Goal: Information Seeking & Learning: Learn about a topic

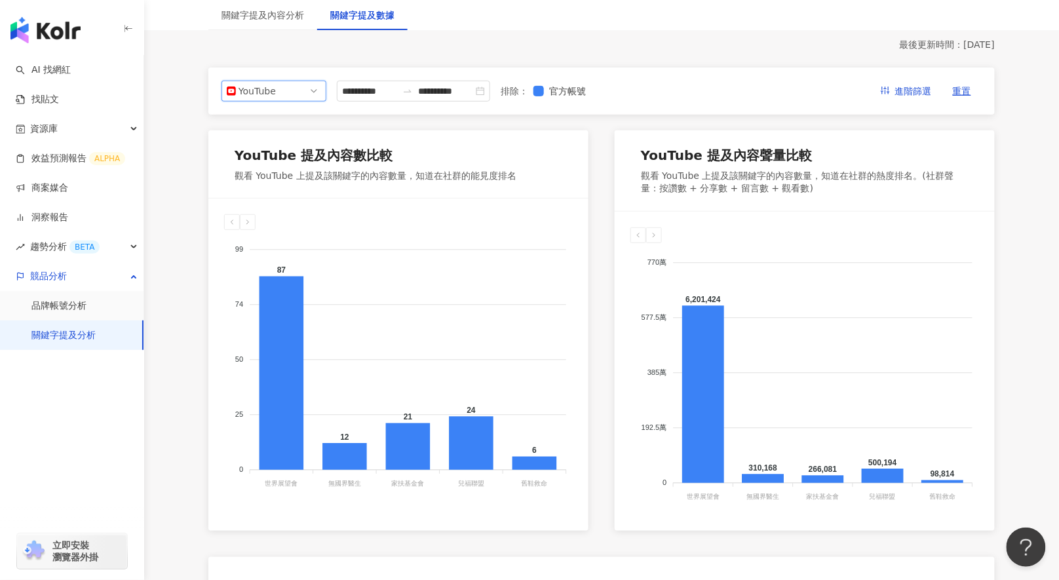
click at [310, 95] on span "YouTube" at bounding box center [274, 91] width 94 height 20
click at [306, 119] on div "Instagram" at bounding box center [274, 121] width 84 height 14
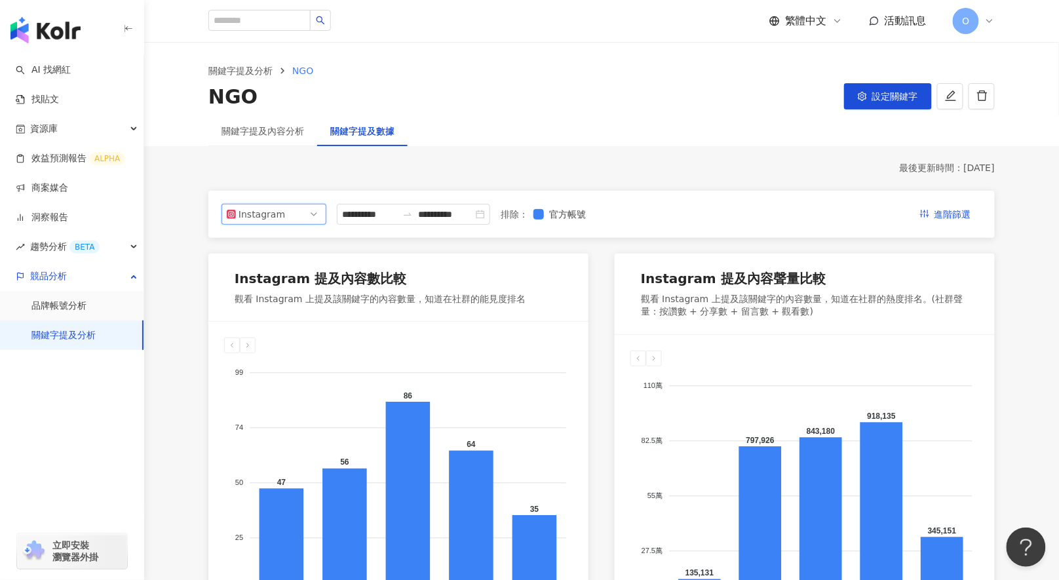
click at [272, 142] on div "關鍵字提及內容分析" at bounding box center [262, 131] width 109 height 30
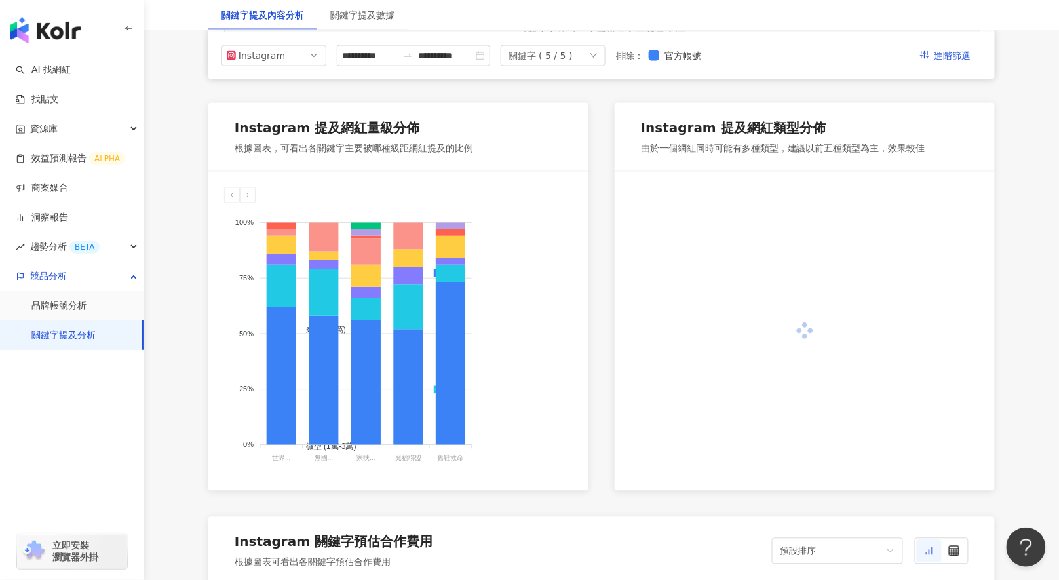
scroll to position [639, 0]
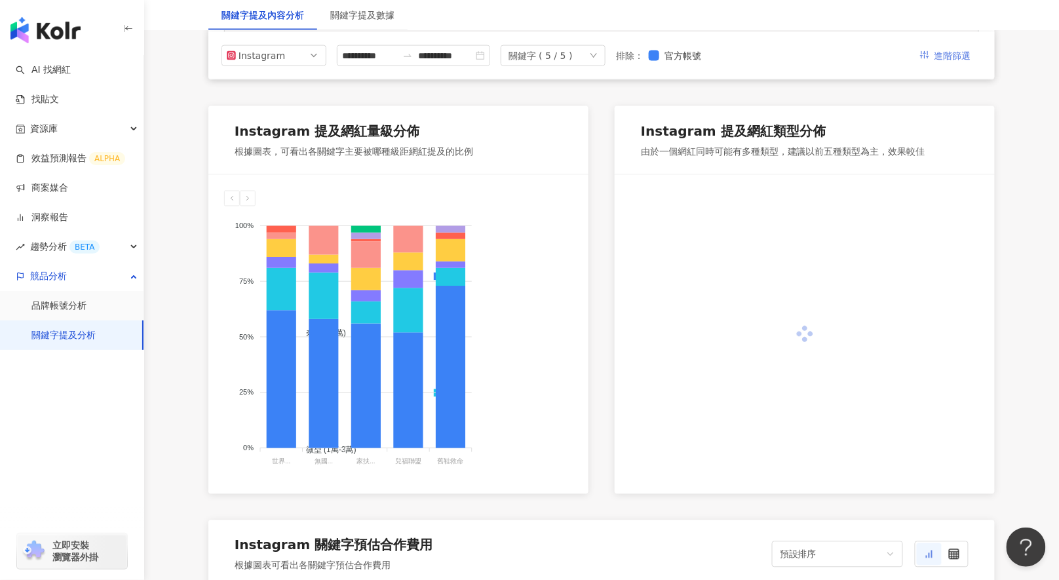
click at [953, 55] on span "進階篩選" at bounding box center [952, 55] width 37 height 21
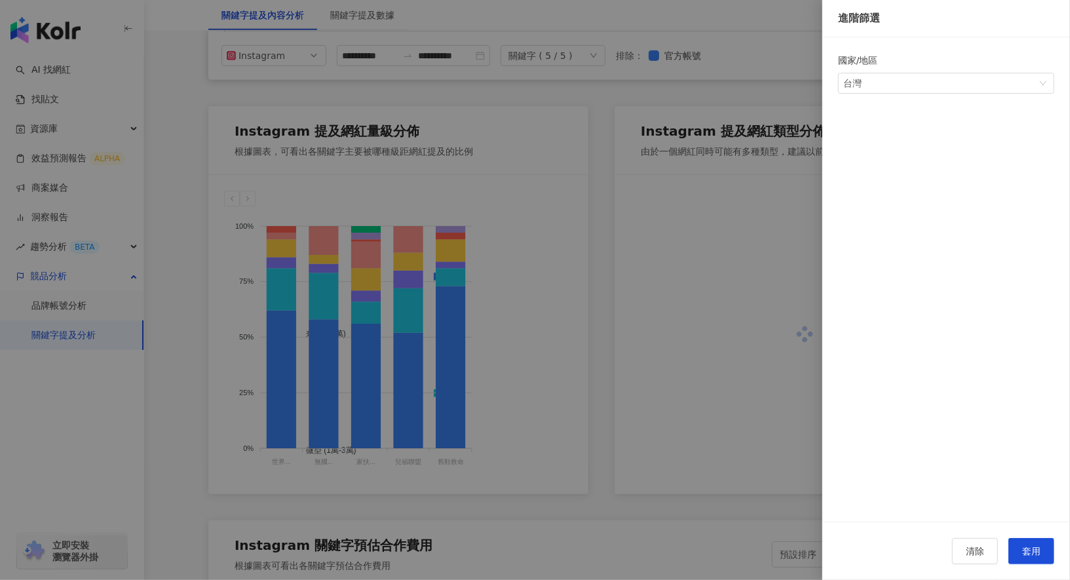
click at [784, 63] on div at bounding box center [535, 290] width 1070 height 580
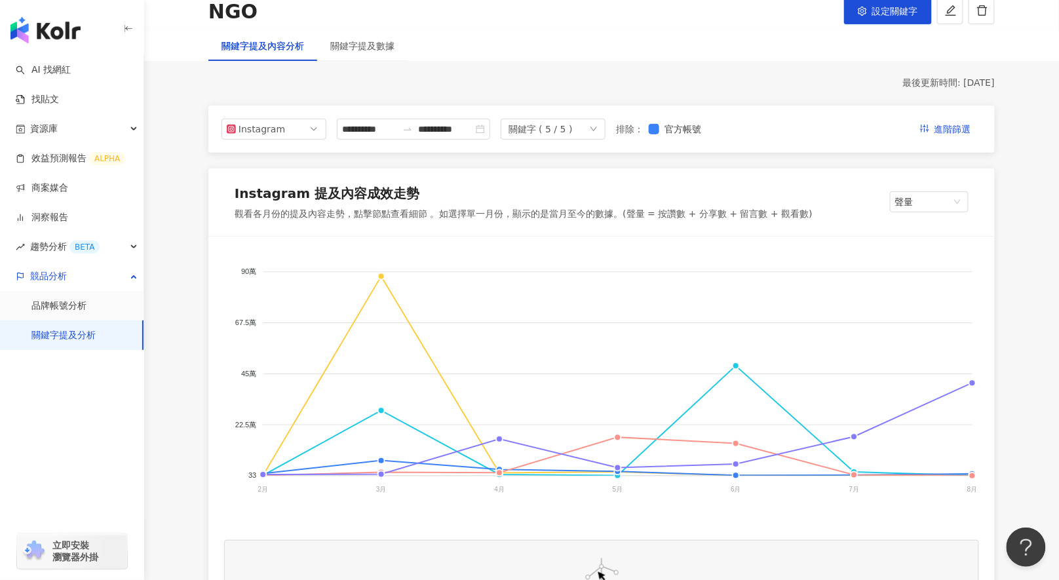
scroll to position [24, 0]
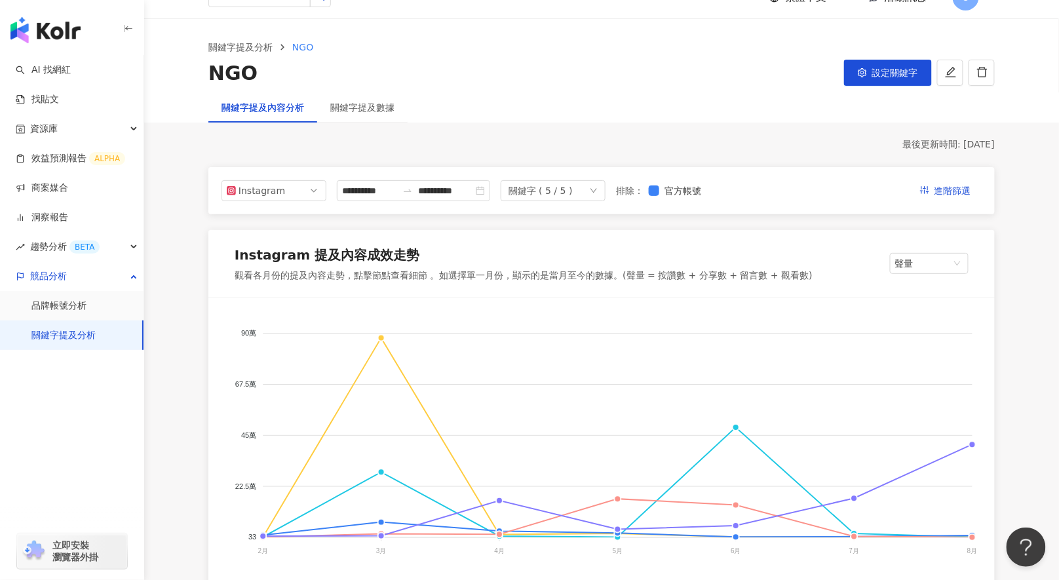
click at [586, 187] on div "關鍵字 ( 5 / 5 )" at bounding box center [553, 190] width 105 height 21
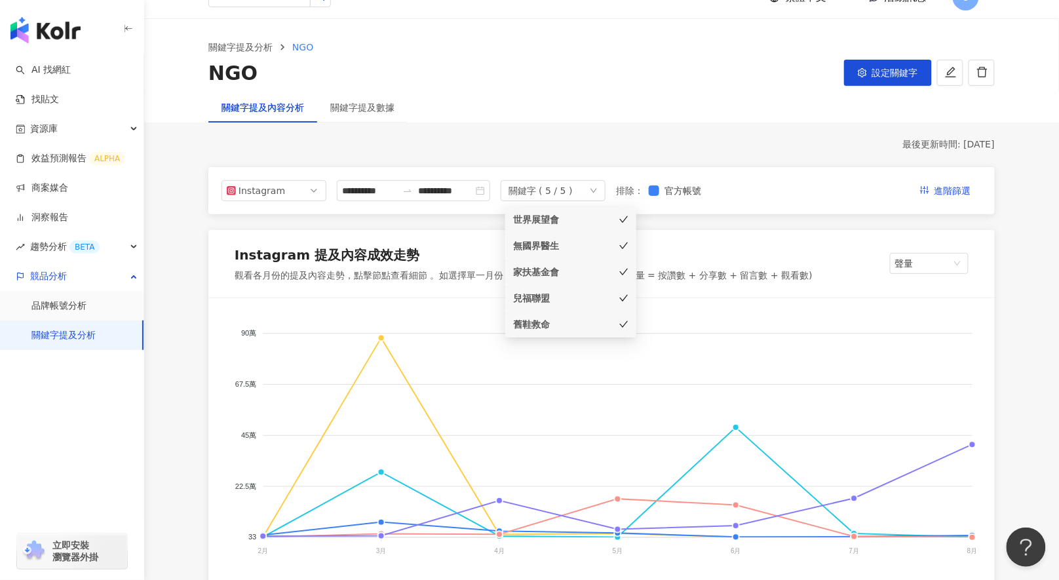
click at [625, 242] on icon "check" at bounding box center [623, 245] width 9 height 9
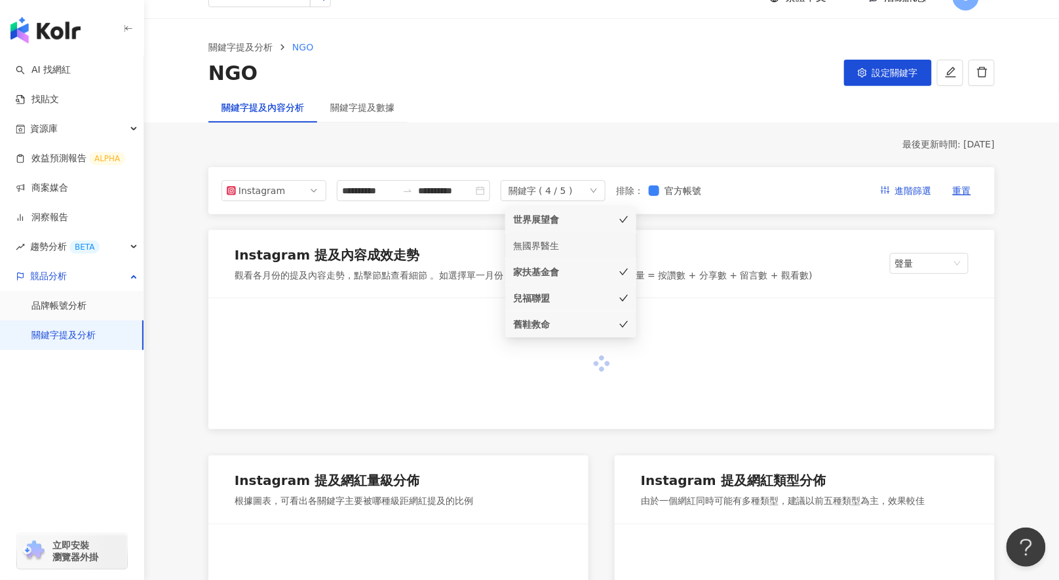
click at [627, 273] on icon "check" at bounding box center [623, 271] width 9 height 9
click at [628, 293] on li "兒福聯盟" at bounding box center [570, 298] width 131 height 26
click at [622, 325] on icon "check" at bounding box center [624, 324] width 9 height 7
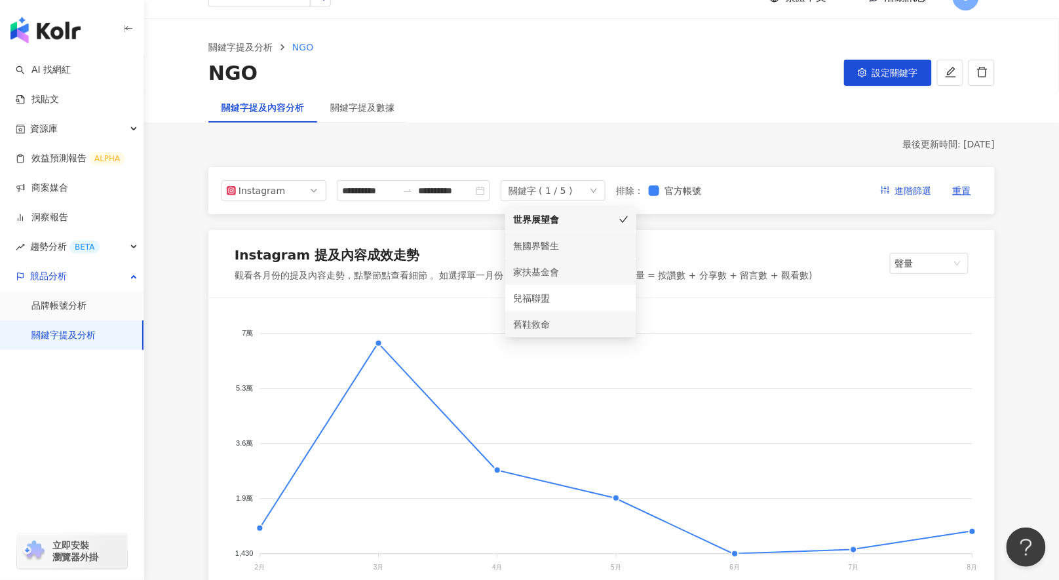
click at [603, 185] on div "關鍵字 ( 1 / 5 )" at bounding box center [553, 190] width 105 height 21
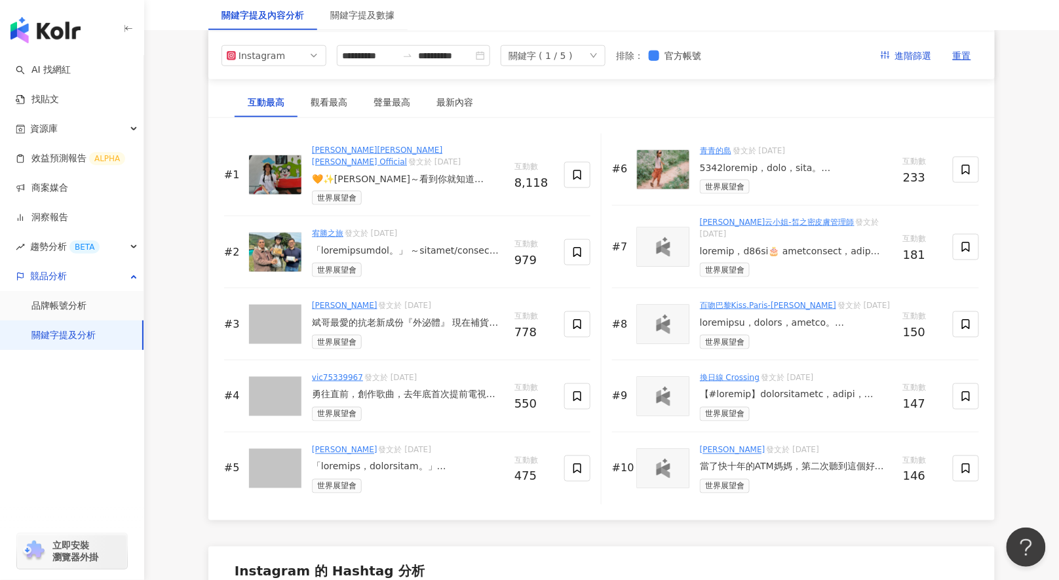
scroll to position [2001, 0]
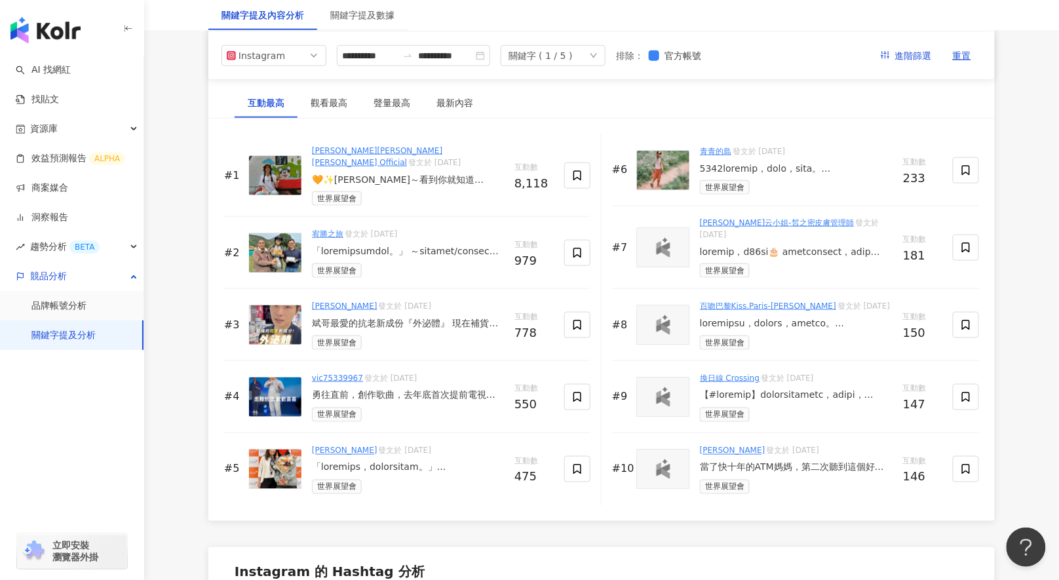
click at [394, 174] on div "🧡✨[PERSON_NAME]～看到你就知道 [PERSON_NAME]回來了。這次不只有我，有世界展望會帶路還有張姐 一起，就像每次一樣，總會在這裡遇見好多…" at bounding box center [408, 180] width 192 height 13
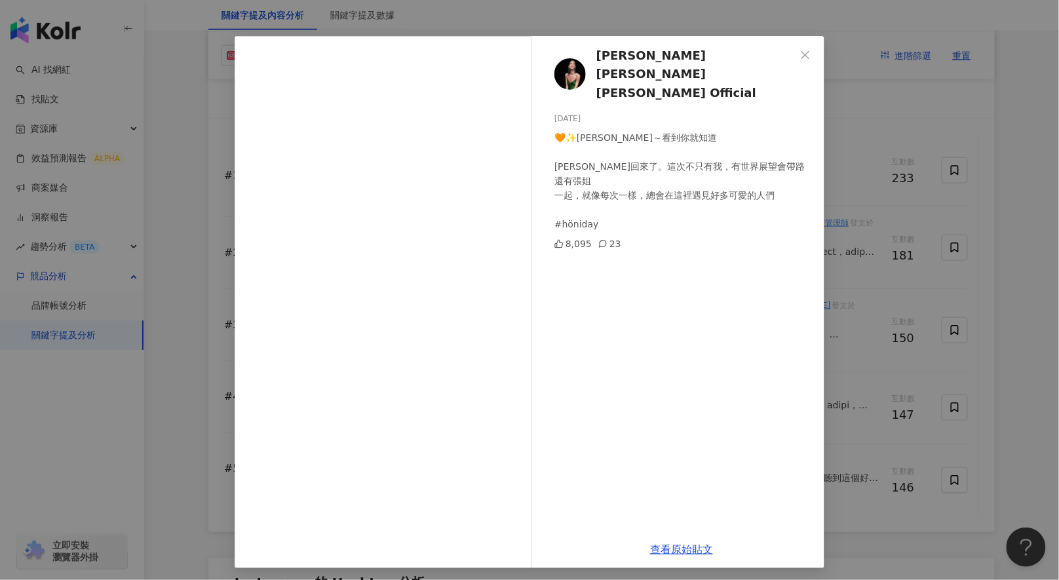
scroll to position [33, 0]
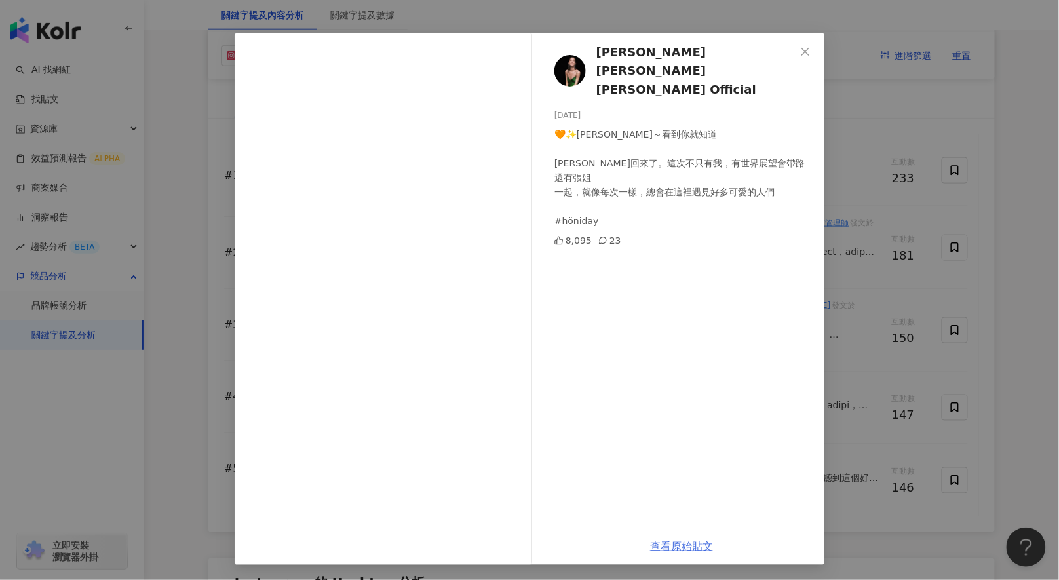
click at [681, 548] on link "查看原始貼文" at bounding box center [681, 546] width 63 height 12
click at [800, 54] on icon "close" at bounding box center [805, 52] width 10 height 10
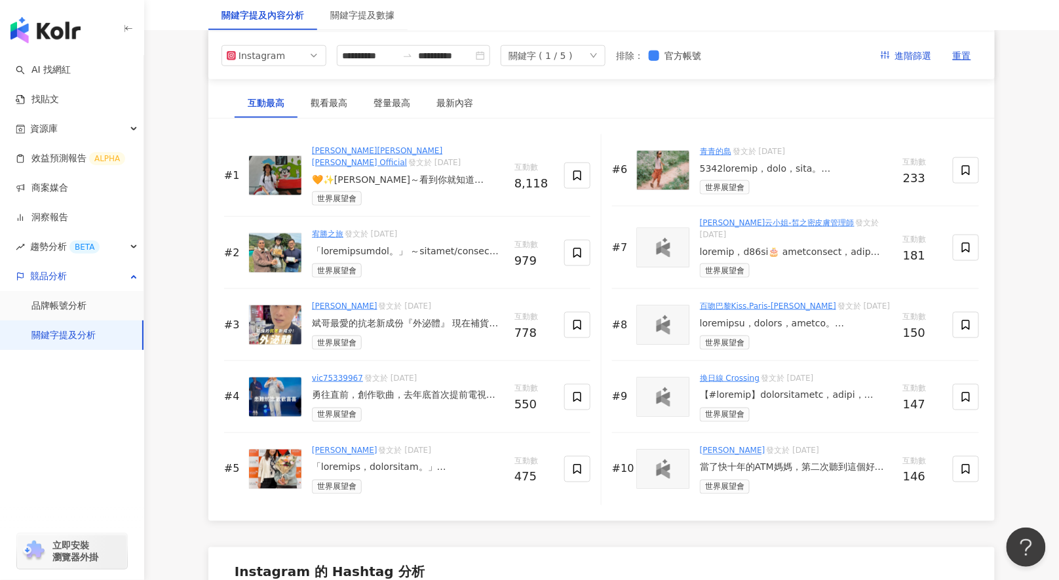
click at [458, 245] on div at bounding box center [408, 251] width 192 height 13
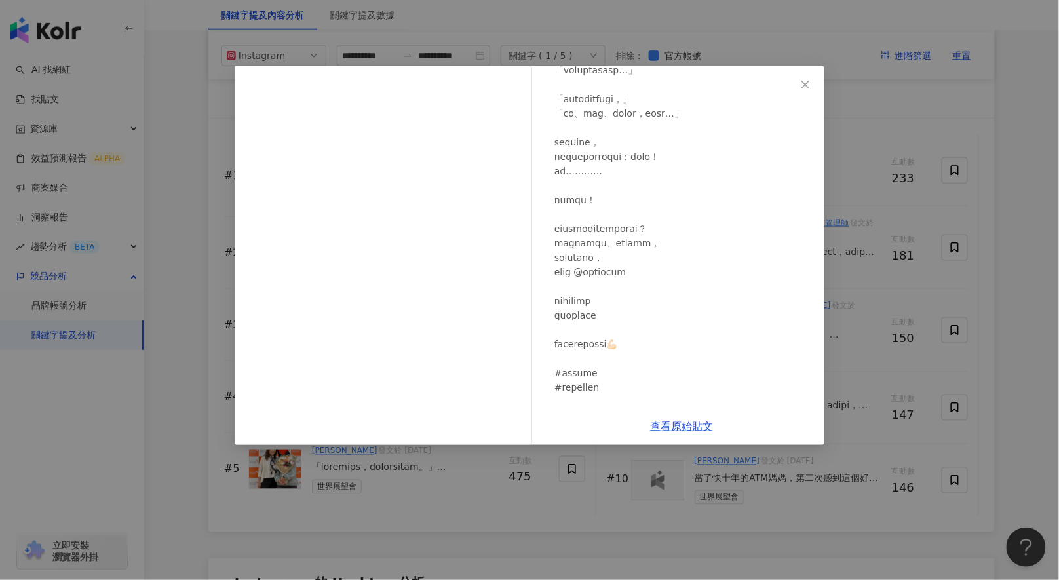
scroll to position [785, 0]
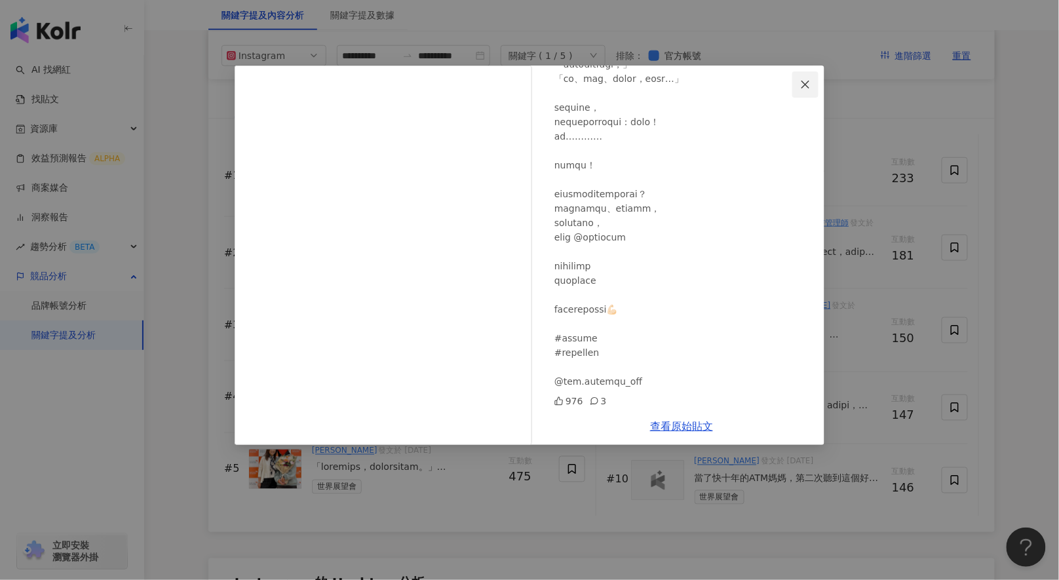
click at [795, 83] on span "Close" at bounding box center [805, 84] width 26 height 10
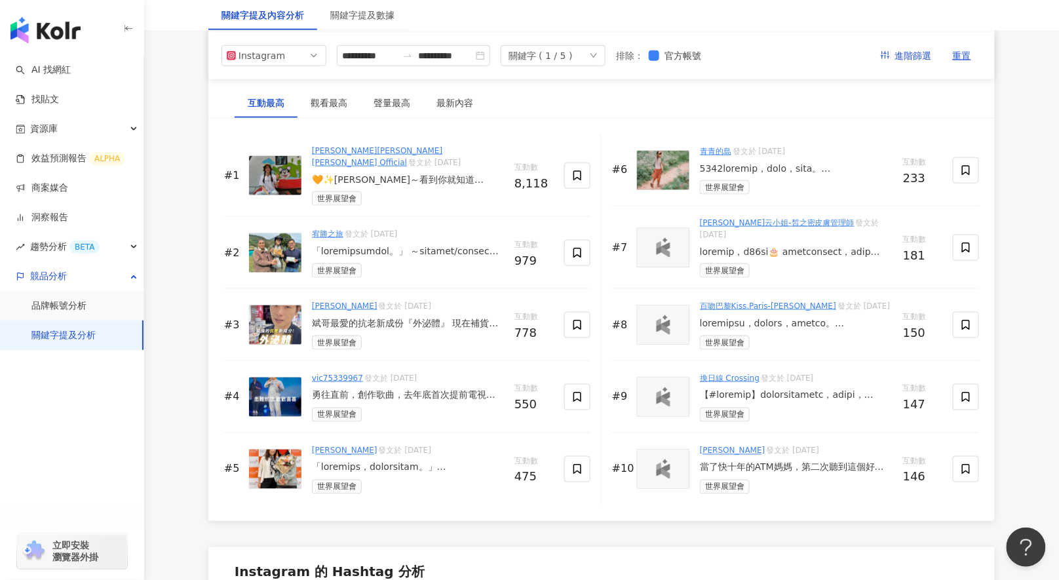
click at [411, 317] on div "斌哥最愛的抗老新成份『外泌體』 現在補貨回歸啦！ 感謝大家的大力支持❤️ 這次推出限定款公益包裝 ✨購買此商品，將會捐助部分收益給世界展望會，[PERSON_…" at bounding box center [408, 323] width 192 height 13
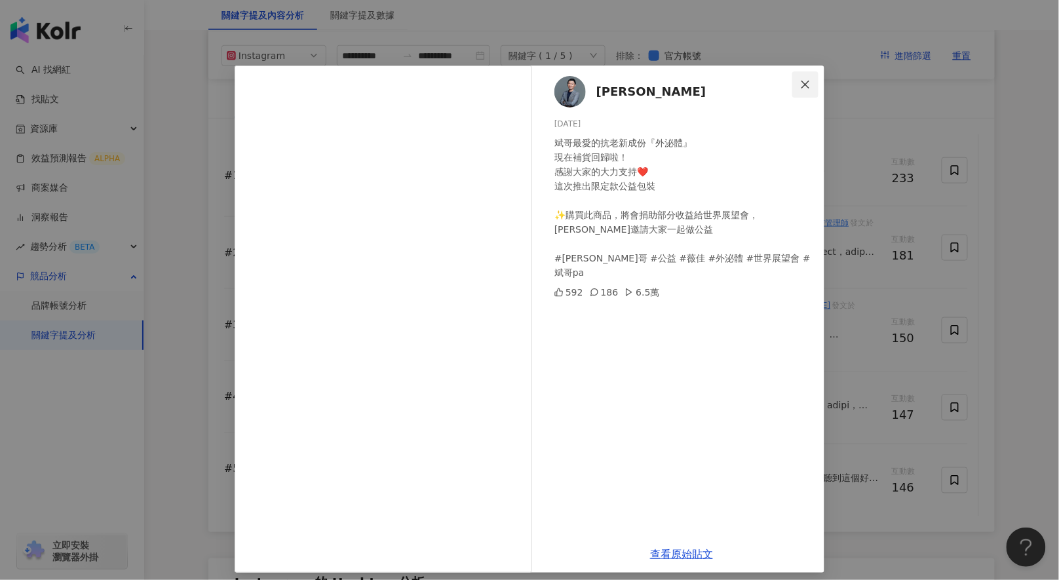
click at [800, 88] on icon "close" at bounding box center [805, 84] width 10 height 10
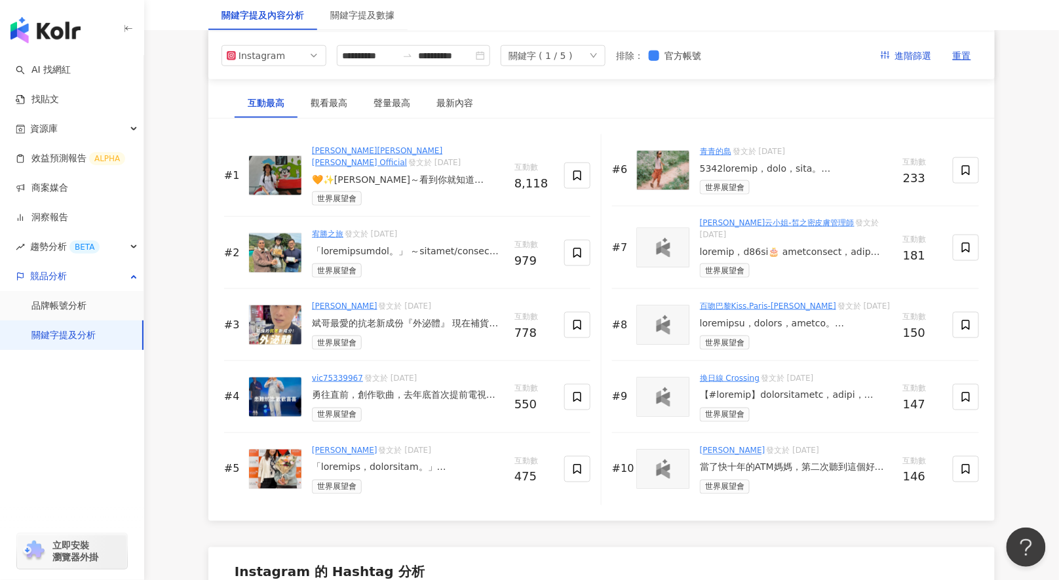
click at [423, 389] on div "勇往直前，創作歌曲，去年底首次提前電視台公開演出，為世界展望會募款活動獻唱，為孩子們而唱，YouTube 有完整版MV 喔，搜尋[PERSON_NAME] -…" at bounding box center [408, 395] width 192 height 13
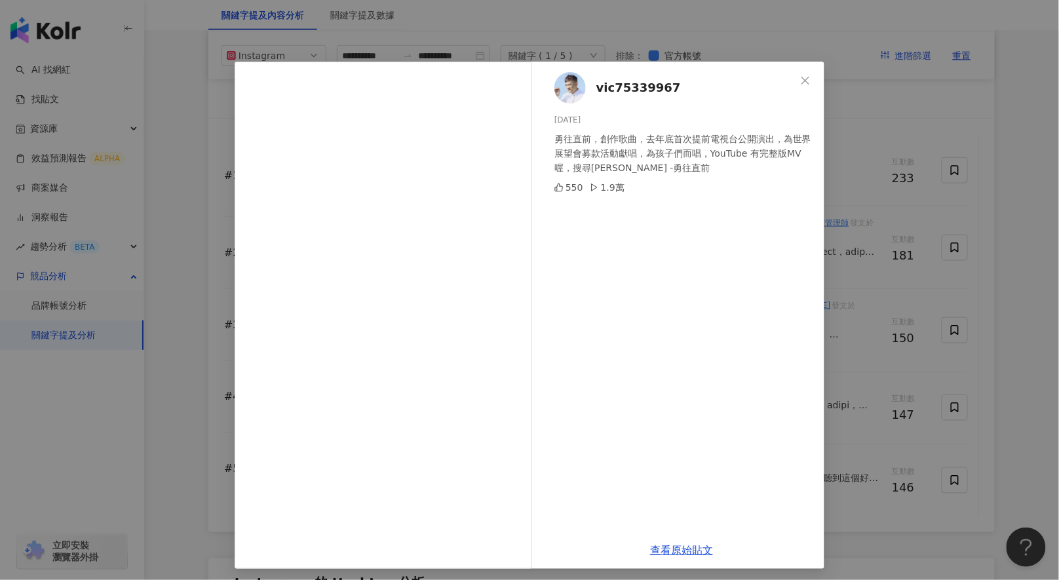
scroll to position [0, 0]
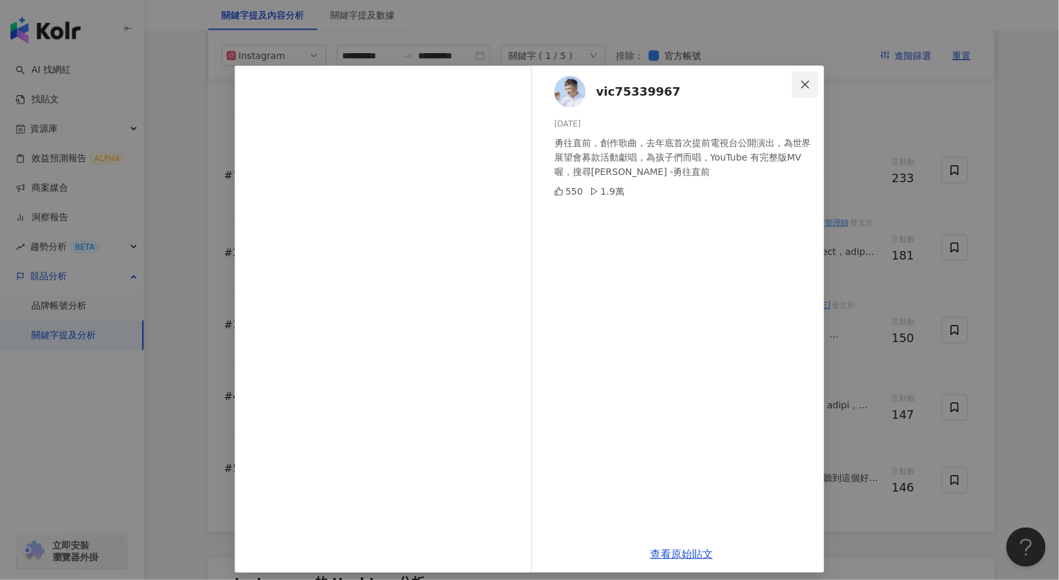
click at [800, 86] on icon "close" at bounding box center [805, 84] width 10 height 10
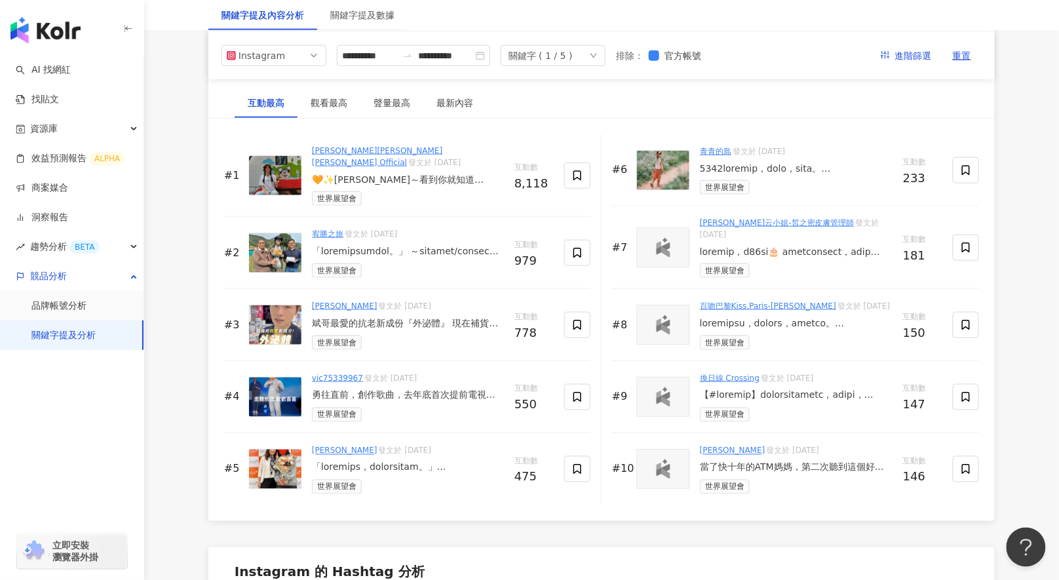
click at [780, 166] on div at bounding box center [796, 168] width 193 height 13
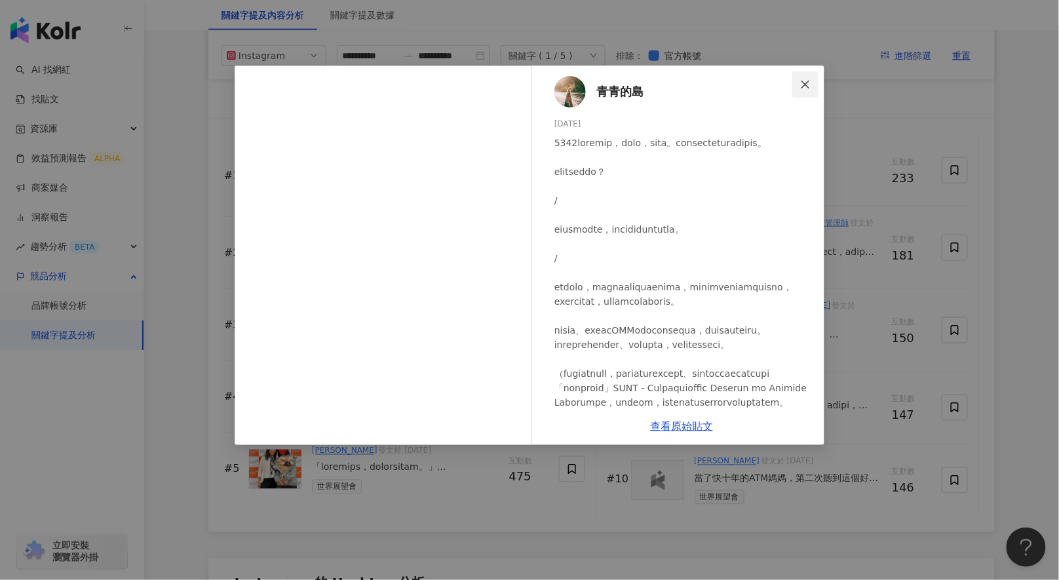
click at [800, 79] on icon "close" at bounding box center [805, 84] width 10 height 10
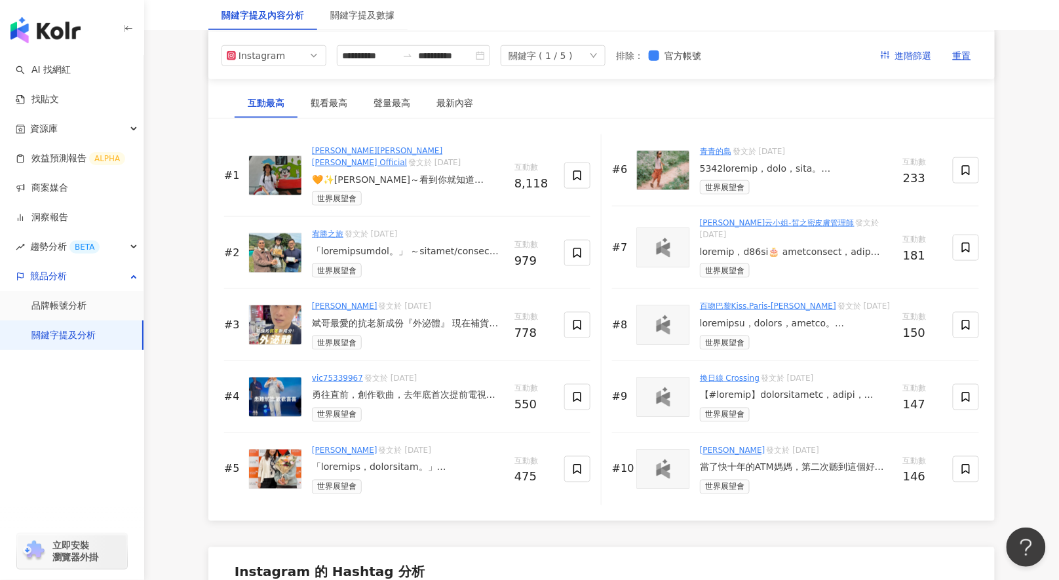
click at [776, 246] on div at bounding box center [796, 252] width 193 height 13
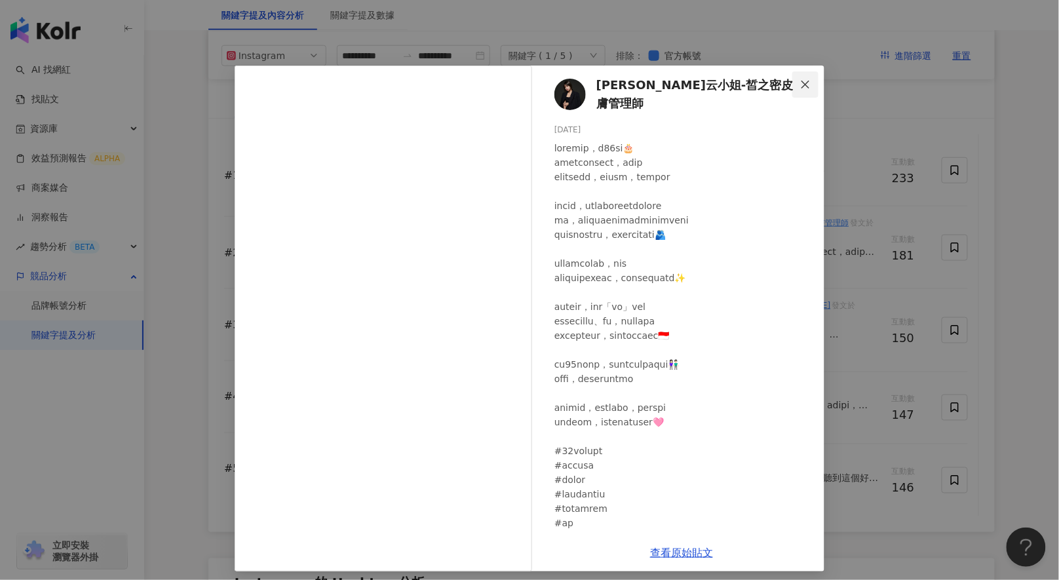
click at [803, 81] on icon "close" at bounding box center [805, 84] width 8 height 8
